Goal: Navigation & Orientation: Find specific page/section

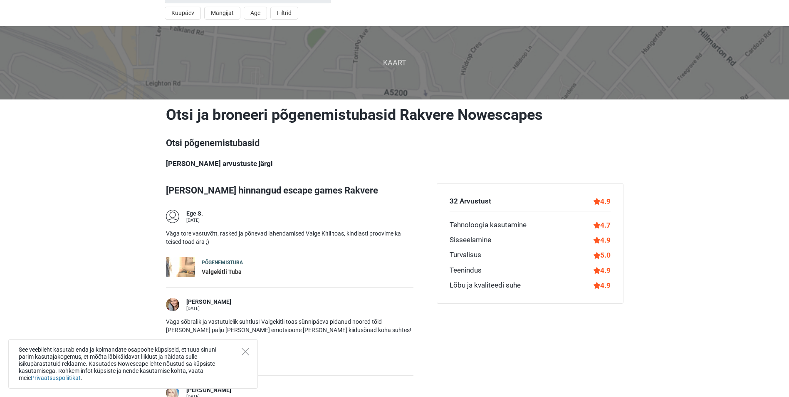
scroll to position [42, 0]
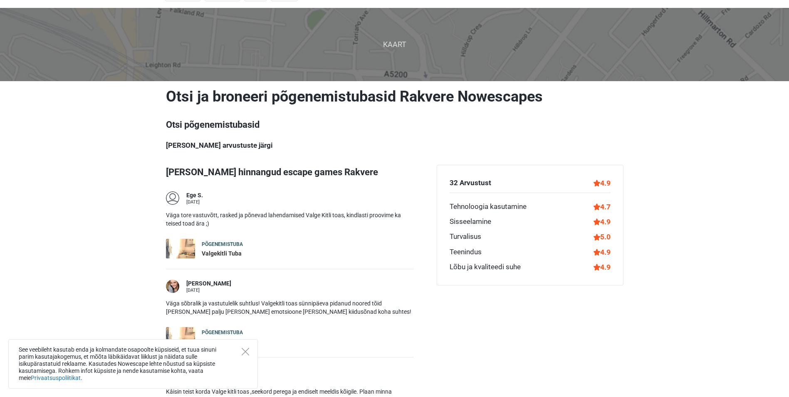
click at [242, 346] on div "See veebileht kasutab enda ja kolmandate osapoolte küpsiseid, et tuua sinuni pa…" at bounding box center [132, 363] width 249 height 49
click at [245, 343] on div "See veebileht kasutab enda ja kolmandate osapoolte küpsiseid, et tuua sinuni pa…" at bounding box center [132, 363] width 249 height 49
click at [248, 350] on icon "Close" at bounding box center [245, 351] width 7 height 7
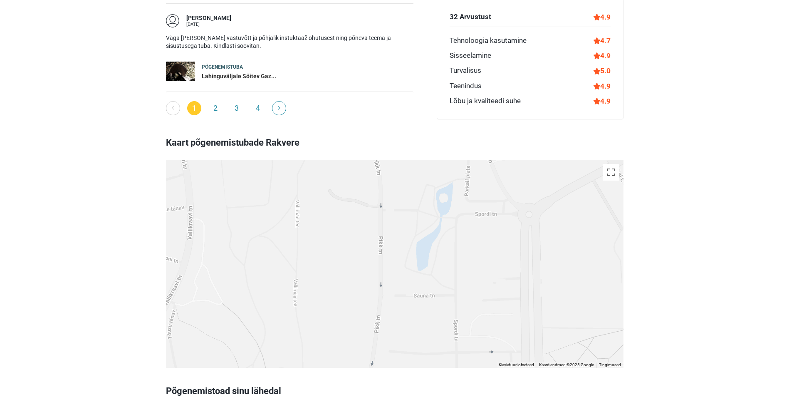
scroll to position [790, 0]
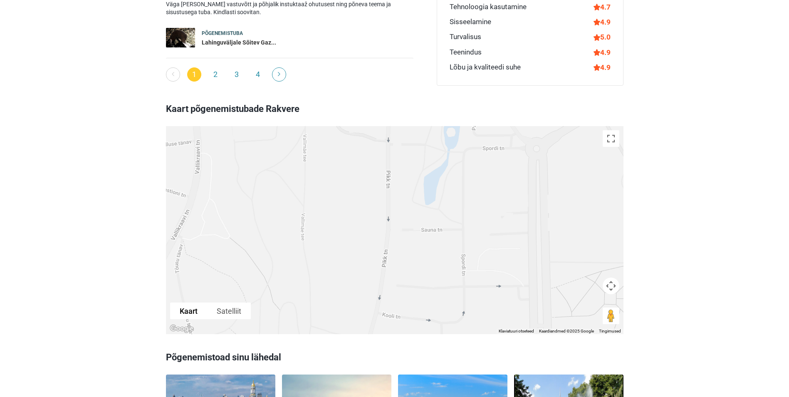
drag, startPoint x: 357, startPoint y: 234, endPoint x: 365, endPoint y: 170, distance: 63.6
click at [365, 170] on div at bounding box center [394, 230] width 457 height 208
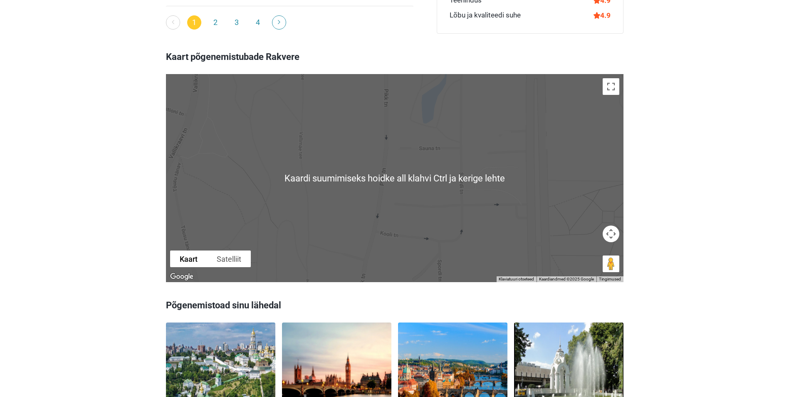
scroll to position [832, 0]
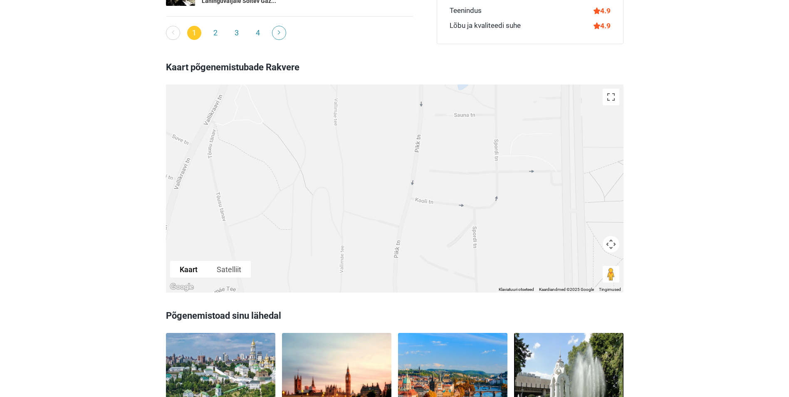
drag, startPoint x: 436, startPoint y: 195, endPoint x: 503, endPoint y: 104, distance: 113.6
click at [503, 104] on div at bounding box center [394, 188] width 457 height 208
drag, startPoint x: 490, startPoint y: 118, endPoint x: 429, endPoint y: 215, distance: 115.5
click at [429, 215] on div at bounding box center [394, 188] width 457 height 208
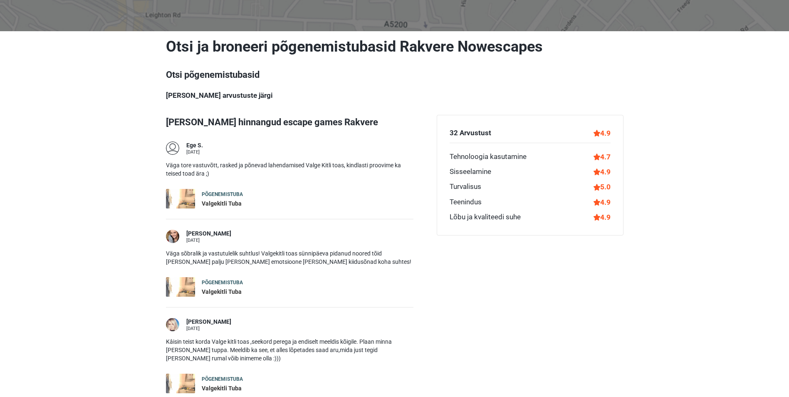
scroll to position [0, 0]
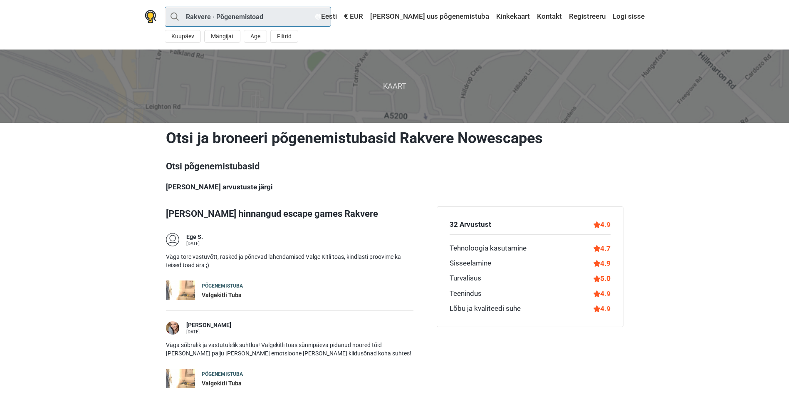
click at [174, 12] on input "Rakvere · Põgenemistoad" at bounding box center [248, 17] width 166 height 20
type input "Rakvere"
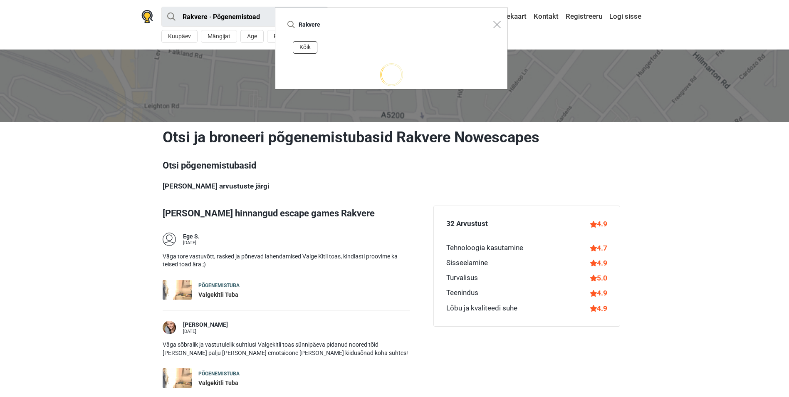
click at [308, 46] on button "Kõik" at bounding box center [305, 47] width 25 height 13
type input "Rakvere"
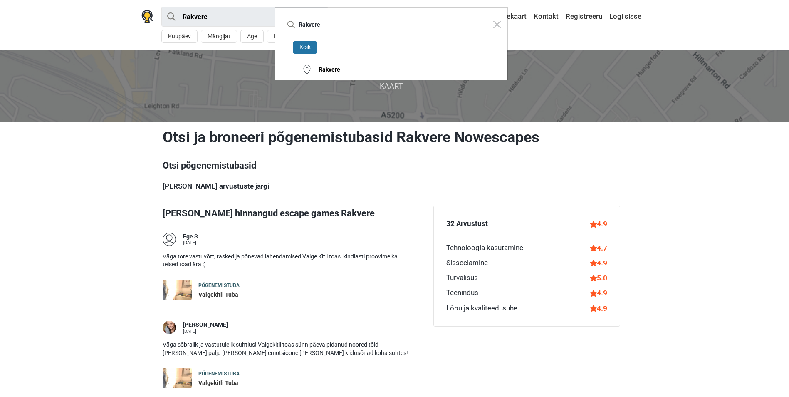
click at [304, 44] on button "Kõik" at bounding box center [305, 47] width 25 height 13
click at [323, 71] on div "Rakvere" at bounding box center [326, 70] width 28 height 8
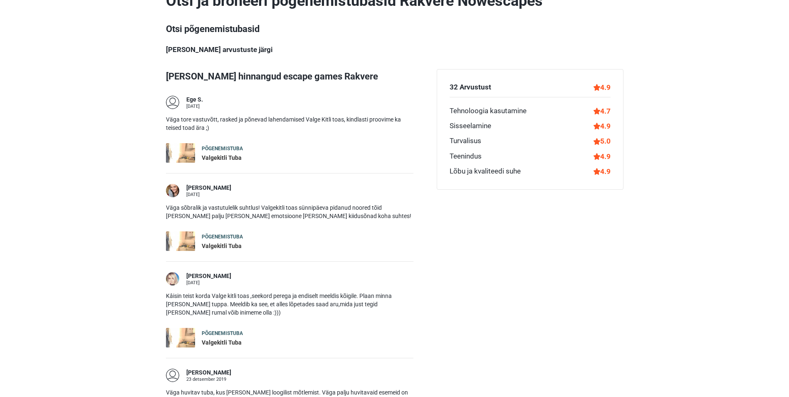
scroll to position [249, 0]
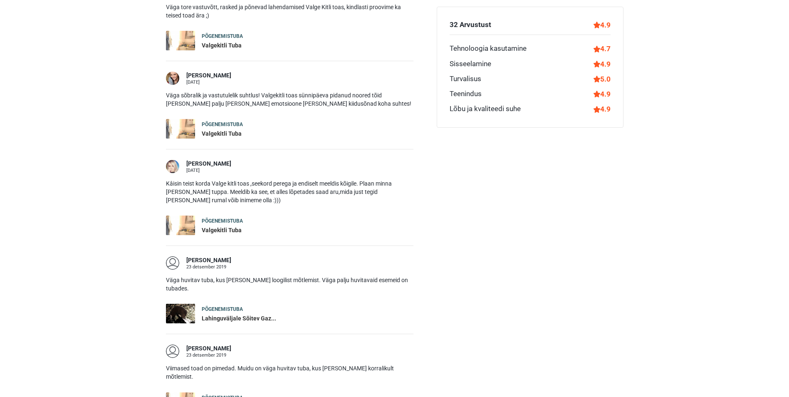
click at [238, 318] on div "Lahinguväljale Sõitev Gaz..." at bounding box center [239, 318] width 74 height 8
click at [234, 310] on div "Põgenemistuba" at bounding box center [239, 309] width 74 height 7
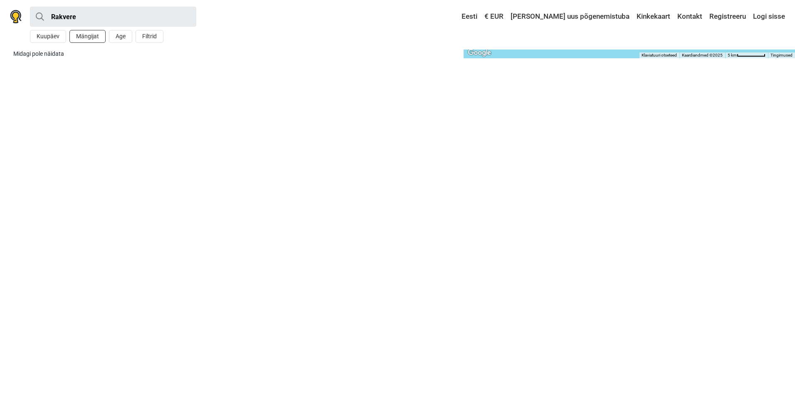
click at [89, 37] on button "Mängijat" at bounding box center [87, 36] width 36 height 13
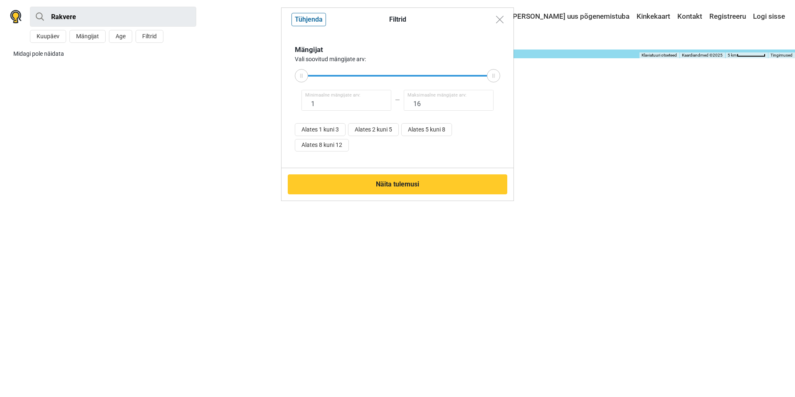
click at [215, 117] on div "Filtrid Tühjenda Mängijat Vali soovitud mängijate arv: 1 Minimaalne mängijate a…" at bounding box center [397, 198] width 795 height 397
